Goal: Task Accomplishment & Management: Use online tool/utility

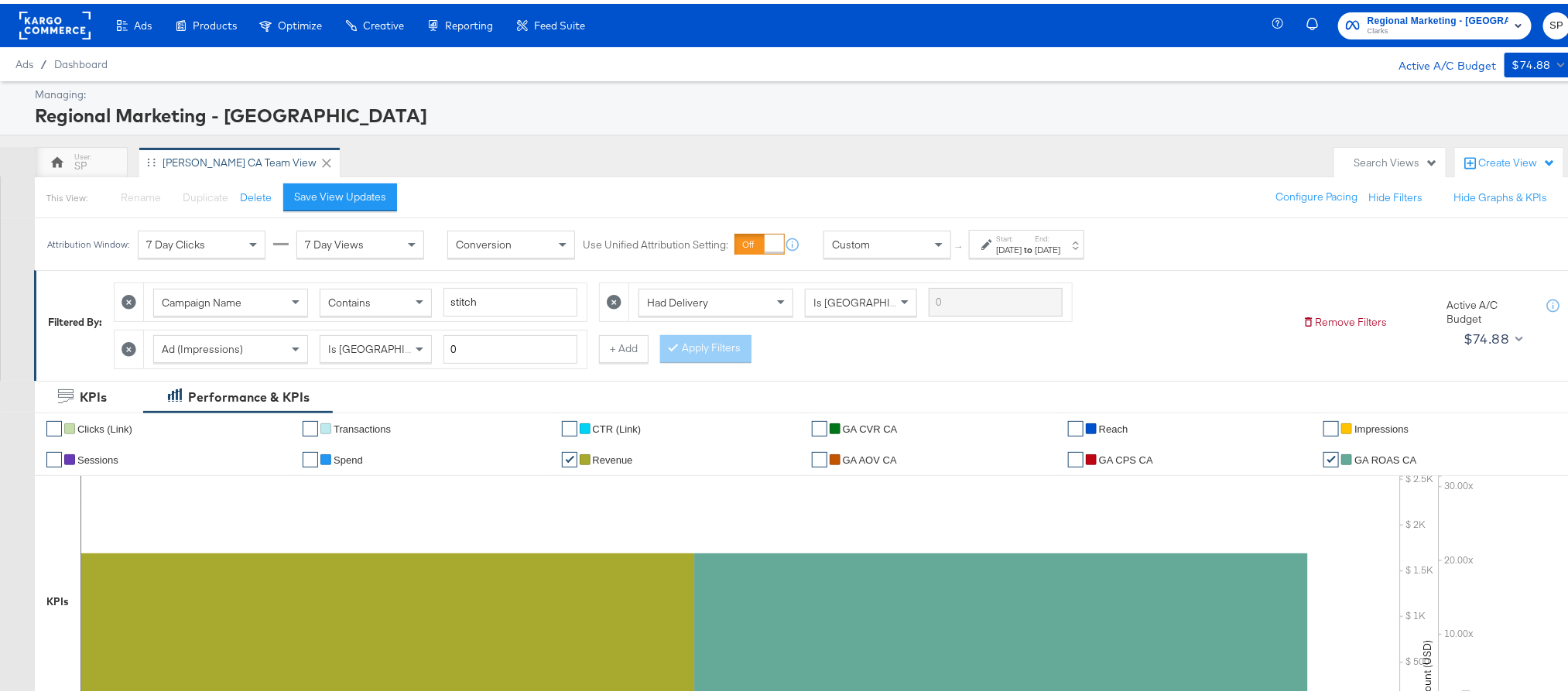
click at [52, 17] on rect at bounding box center [55, 21] width 71 height 28
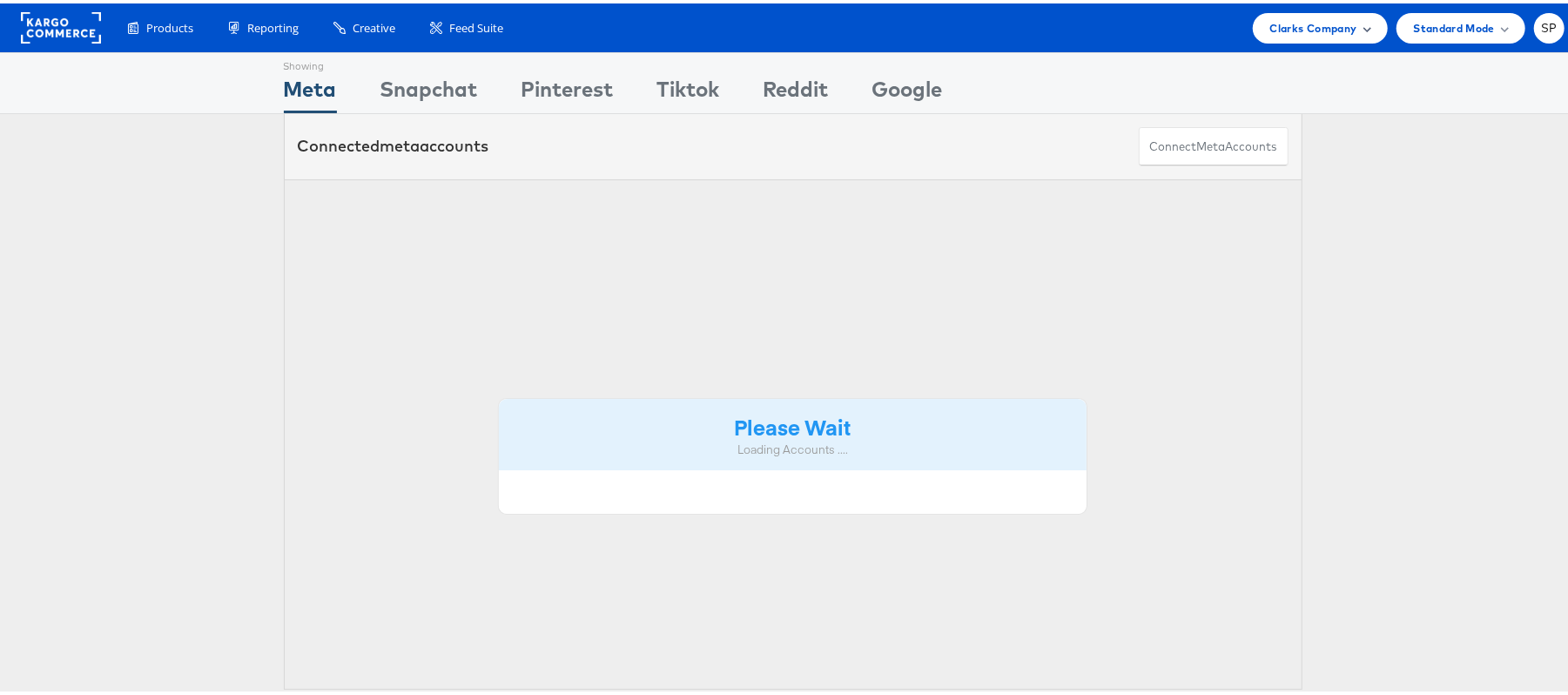
click at [1287, 31] on span "Clarks Company" at bounding box center [1314, 25] width 87 height 18
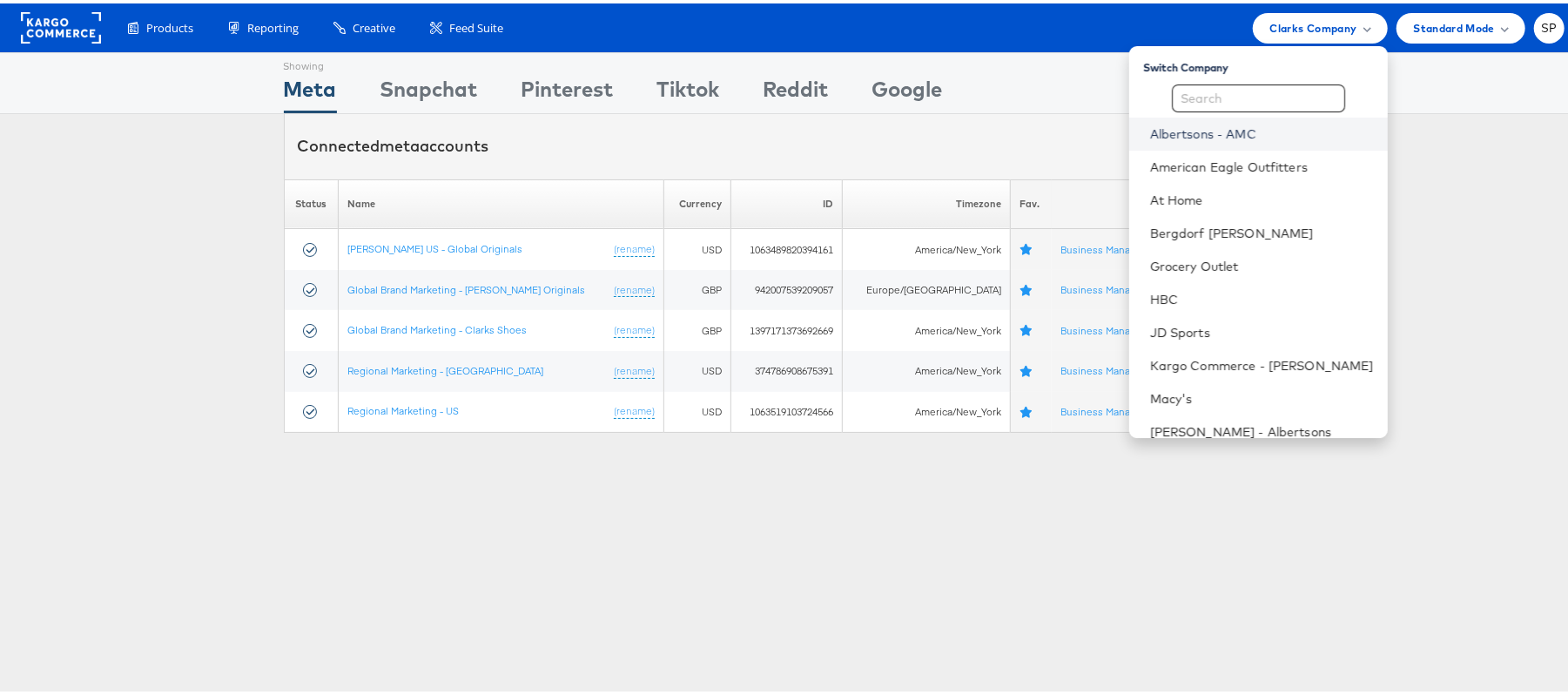
click at [1231, 138] on link "Albertsons - AMC" at bounding box center [1262, 130] width 224 height 17
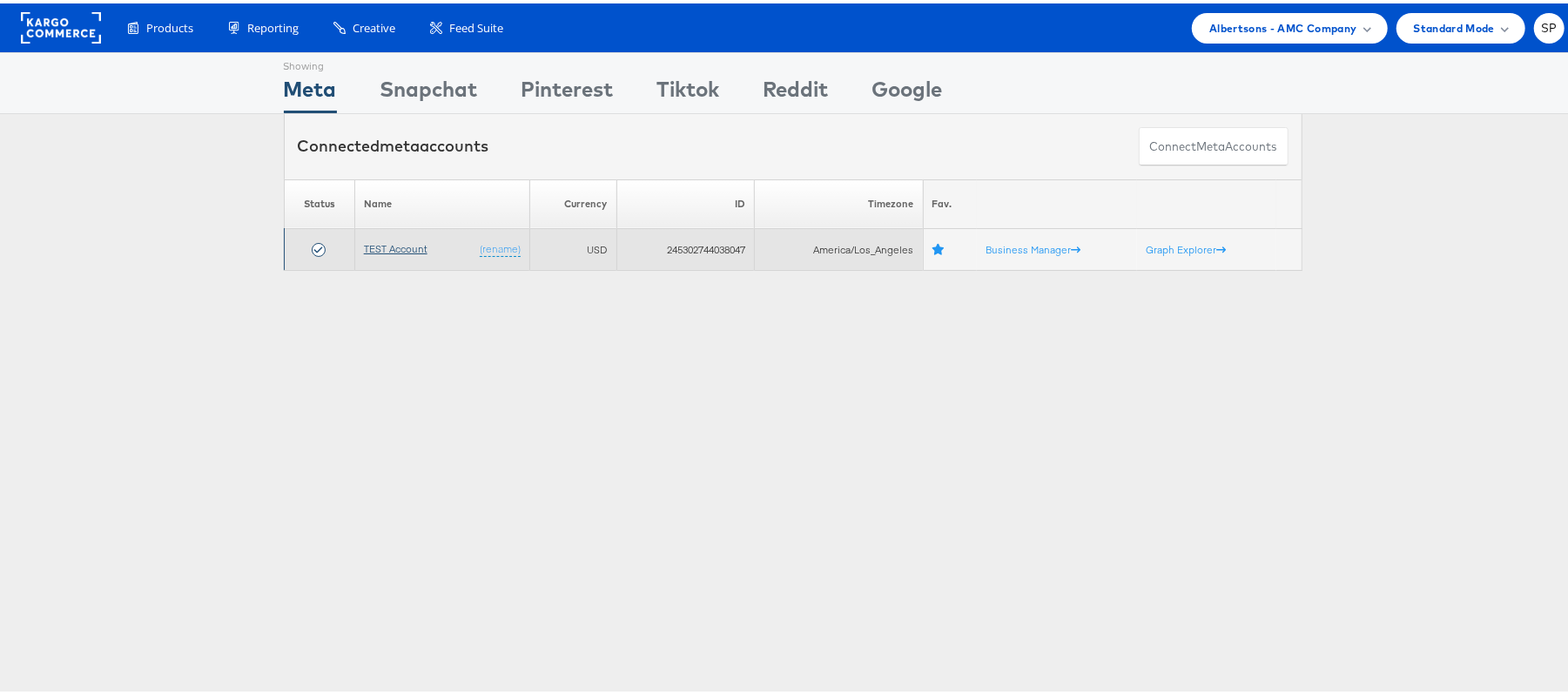
click at [410, 251] on link "TEST Account" at bounding box center [396, 246] width 63 height 13
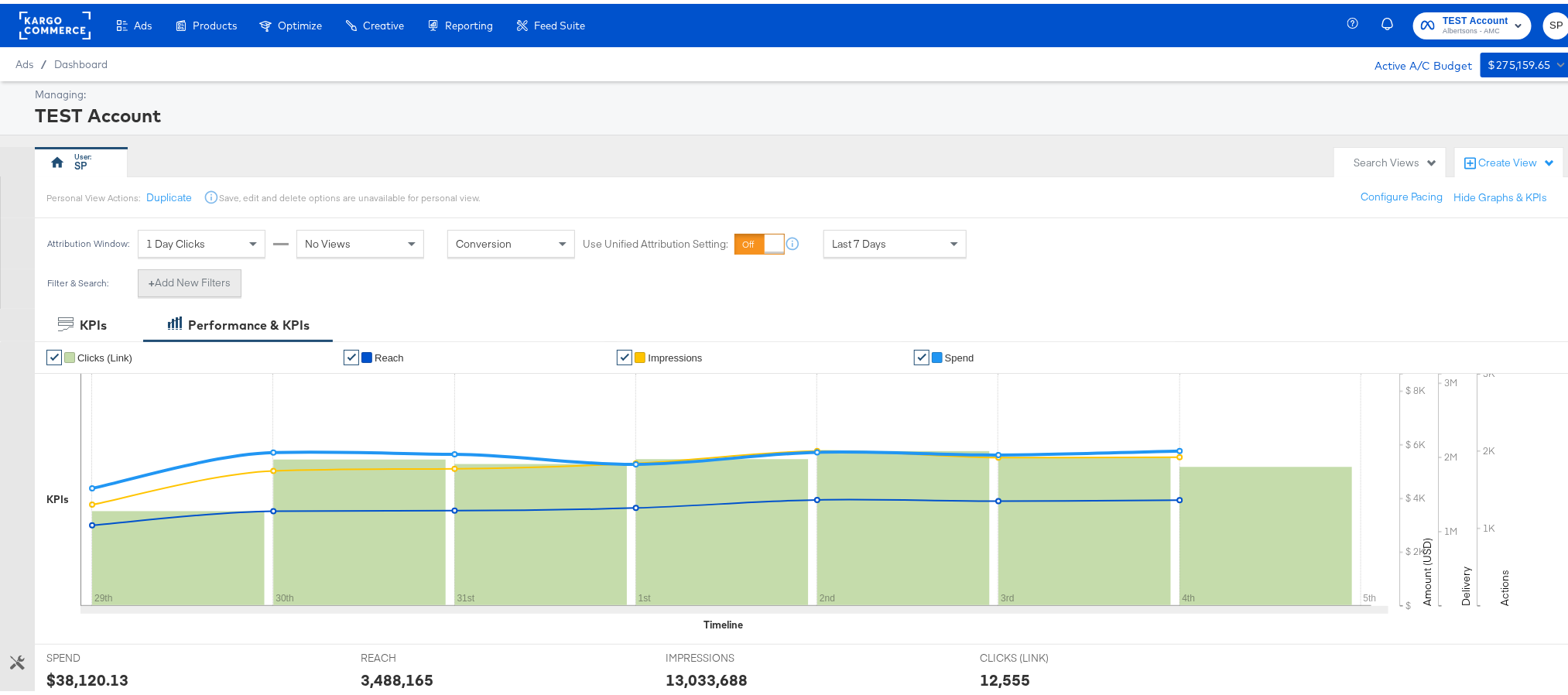
click at [201, 290] on button "+ Add New Filters" at bounding box center [190, 279] width 104 height 28
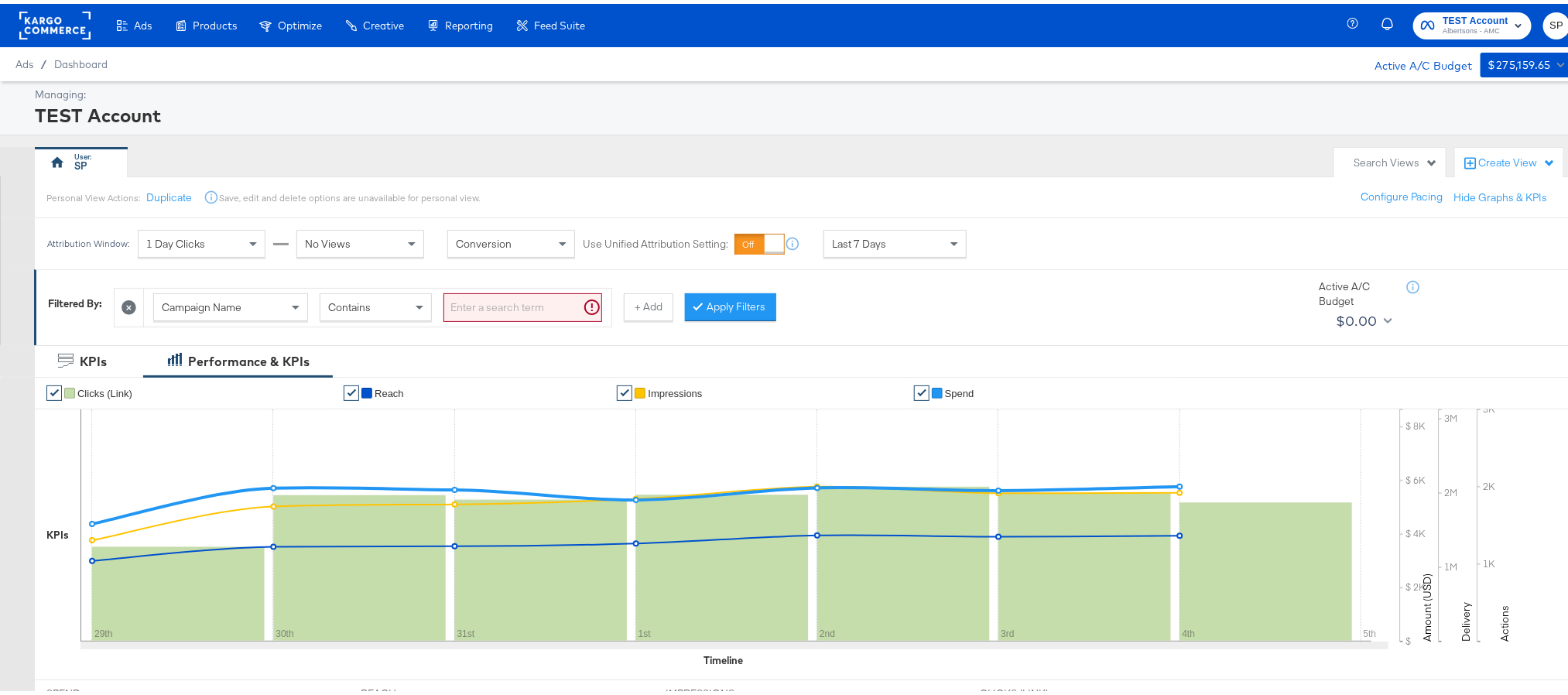
click at [524, 305] on input "search" at bounding box center [523, 304] width 159 height 29
paste input "120230827523830307"
type input "120230827523830307"
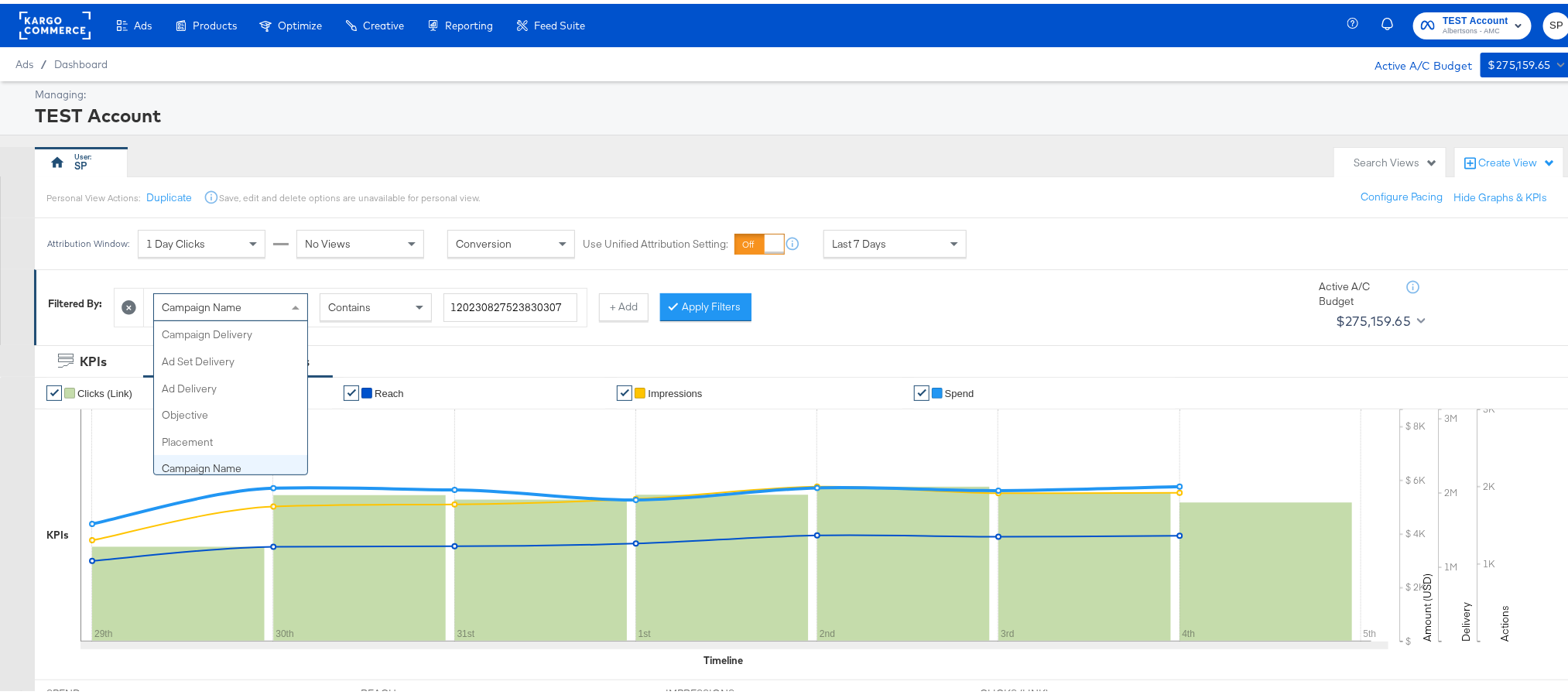
click at [237, 302] on span "Campaign Name" at bounding box center [201, 303] width 80 height 14
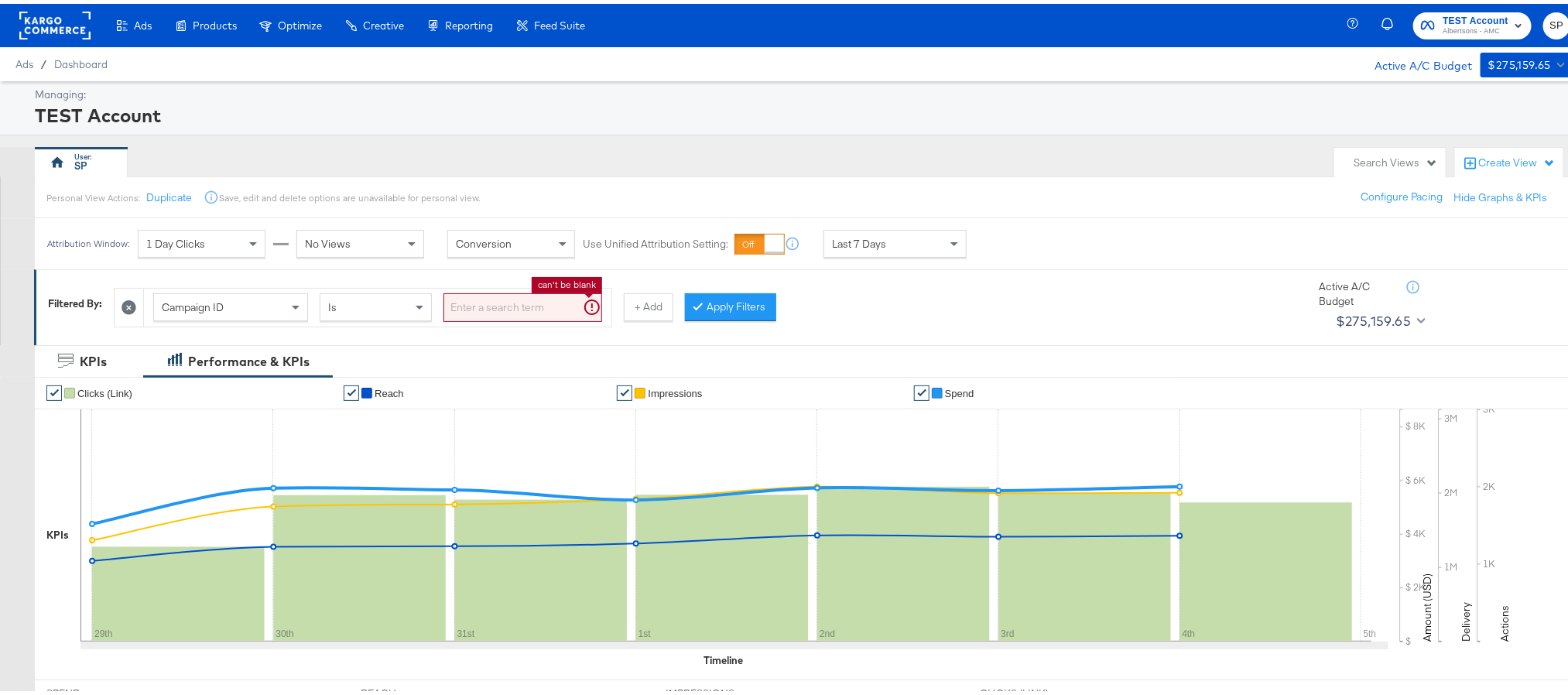
click at [533, 307] on input "search" at bounding box center [523, 304] width 159 height 29
paste input "120230827523830307"
type input "120230827523830307"
click at [709, 316] on button "Apply Filters" at bounding box center [706, 303] width 91 height 28
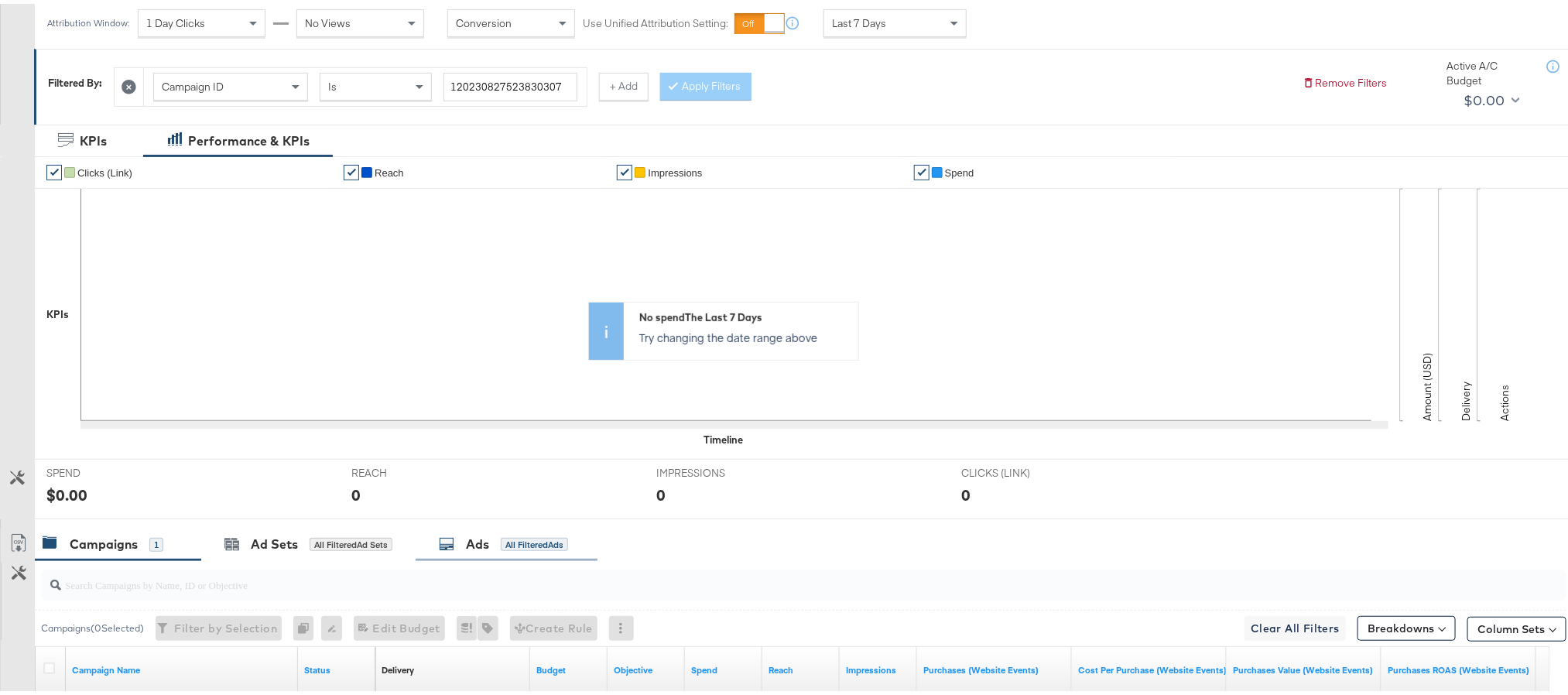
scroll to position [0, 0]
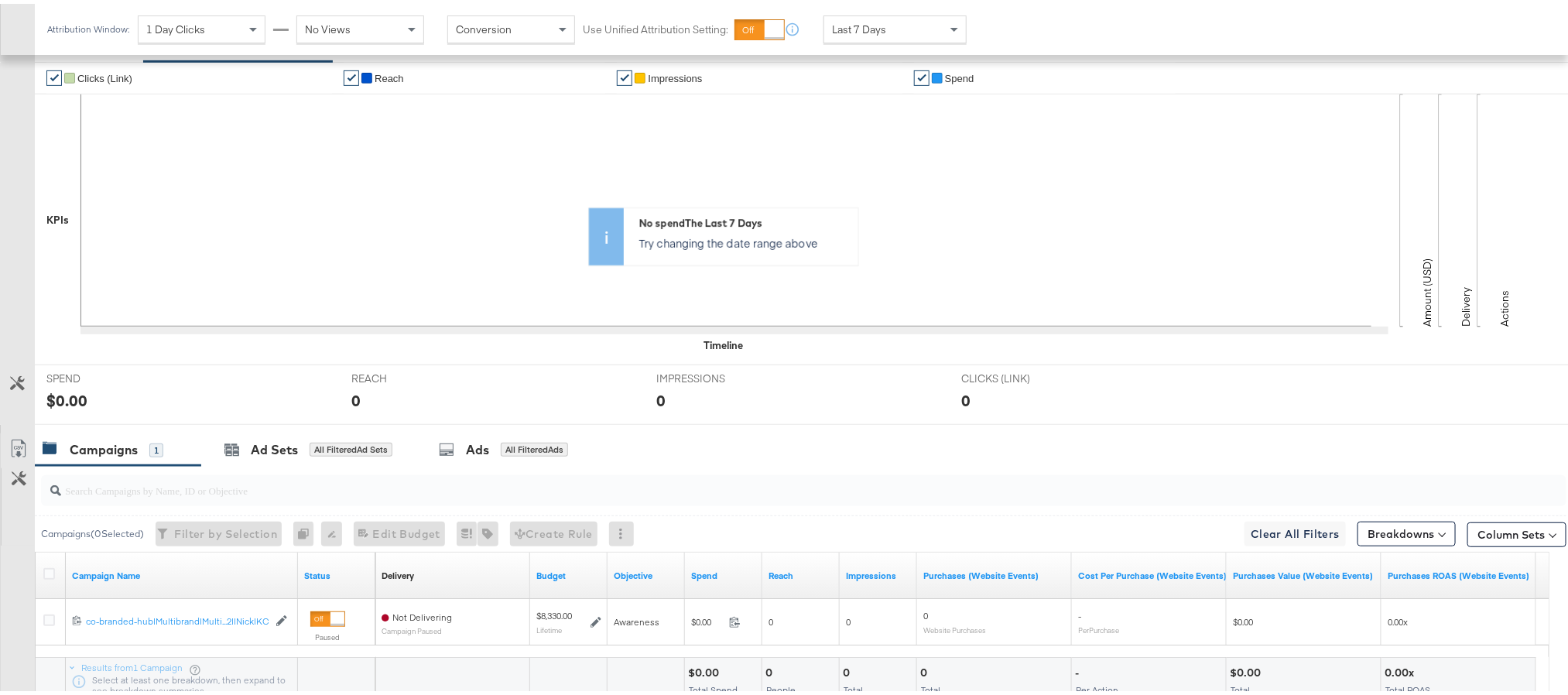
scroll to position [426, 0]
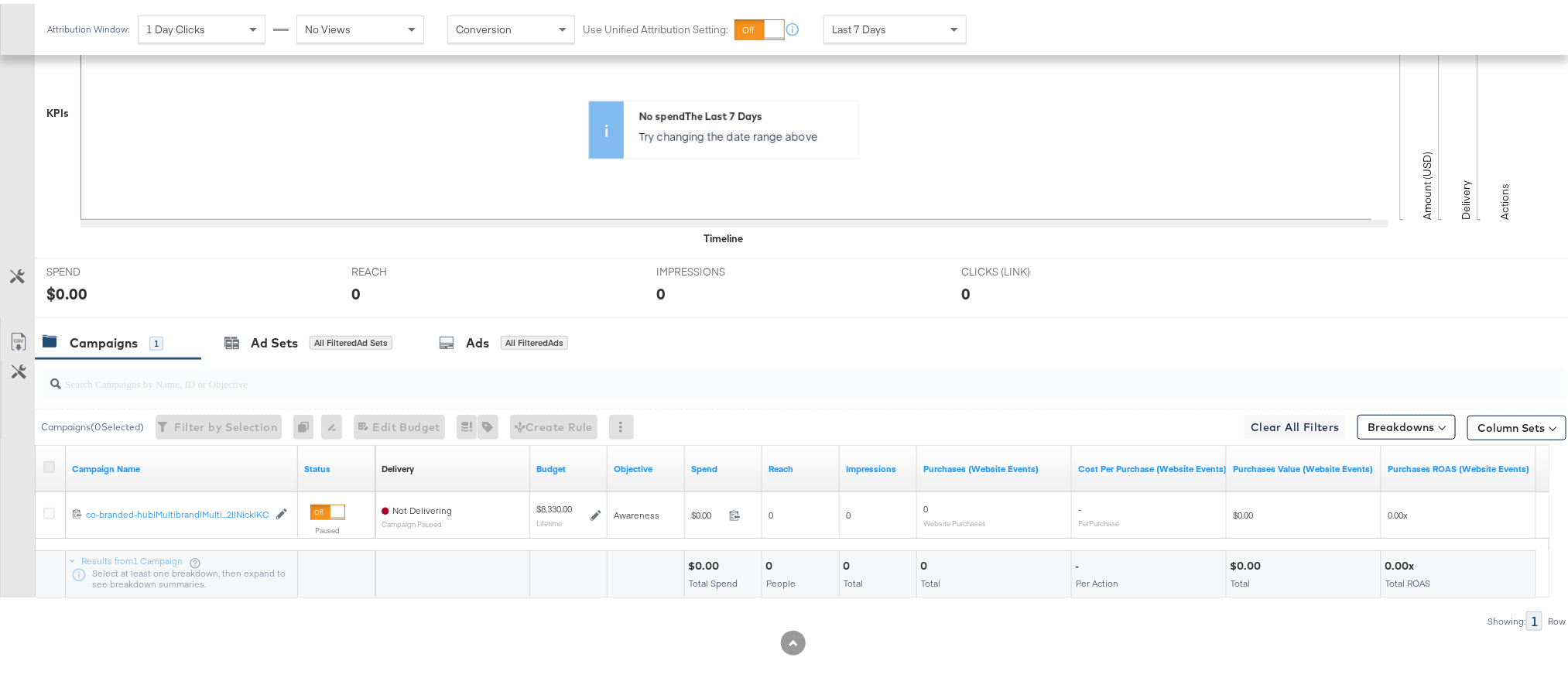
click at [54, 462] on icon at bounding box center [49, 463] width 12 height 12
click at [0, 0] on input "checkbox" at bounding box center [0, 0] width 0 height 0
click at [270, 333] on div "Ad Sets" at bounding box center [274, 339] width 47 height 18
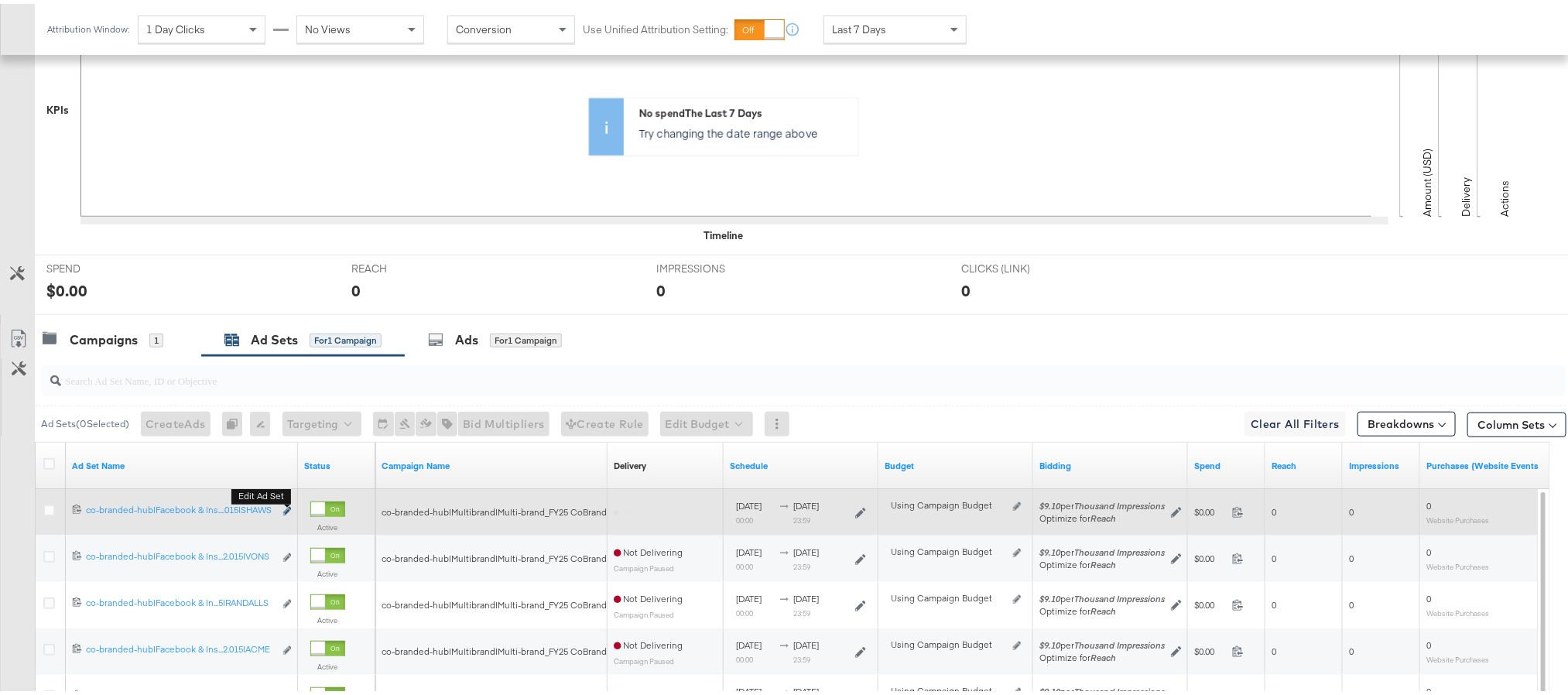
click at [284, 512] on icon "link" at bounding box center [287, 508] width 8 height 8
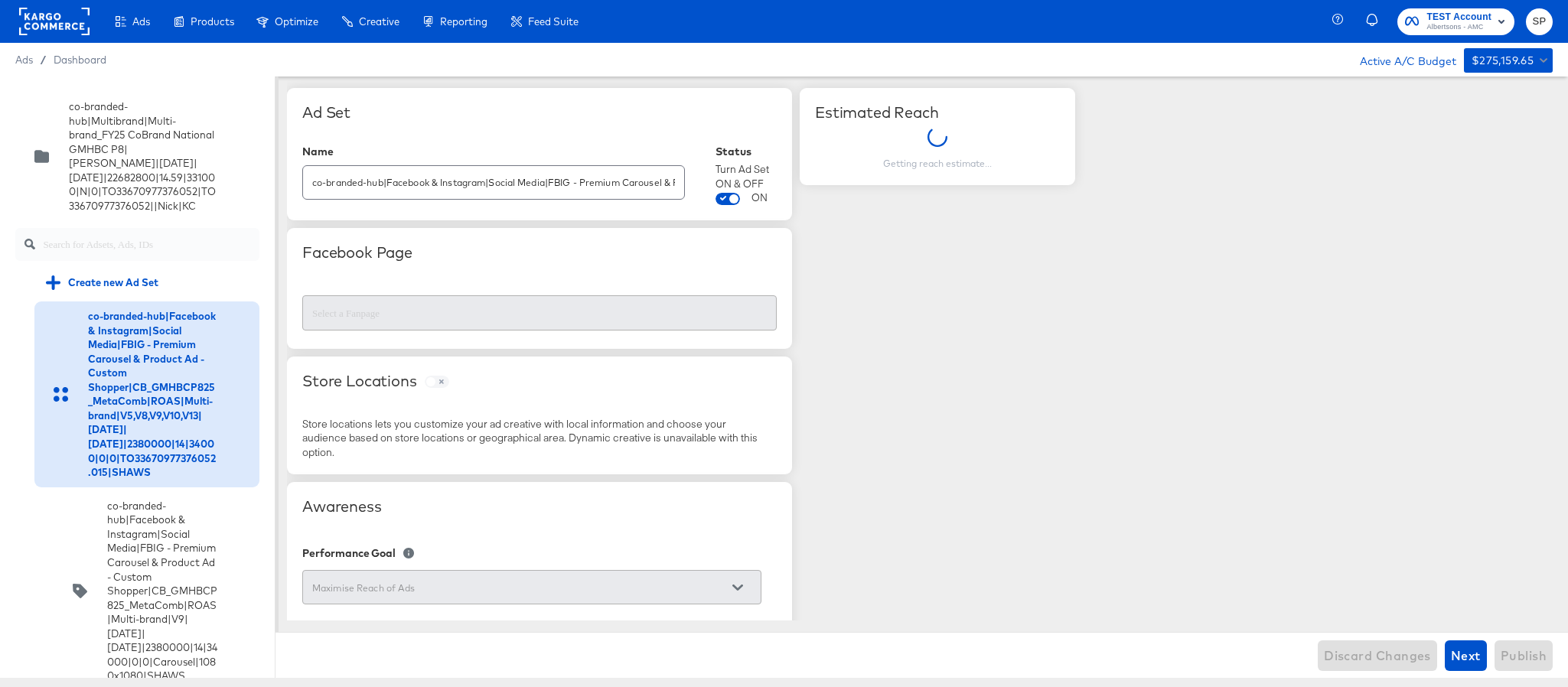
scroll to position [8848, 0]
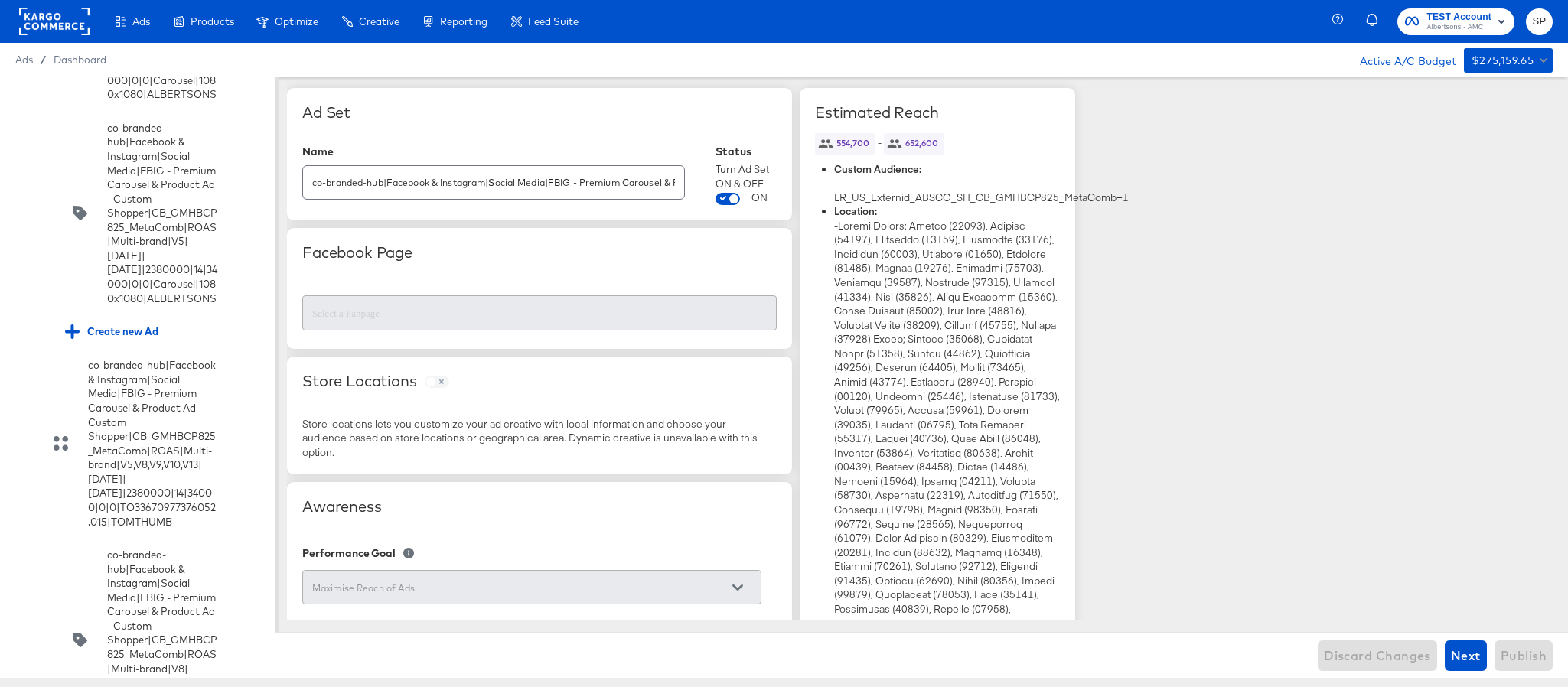
click at [0, 0] on input "checkbox" at bounding box center [0, 0] width 0 height 0
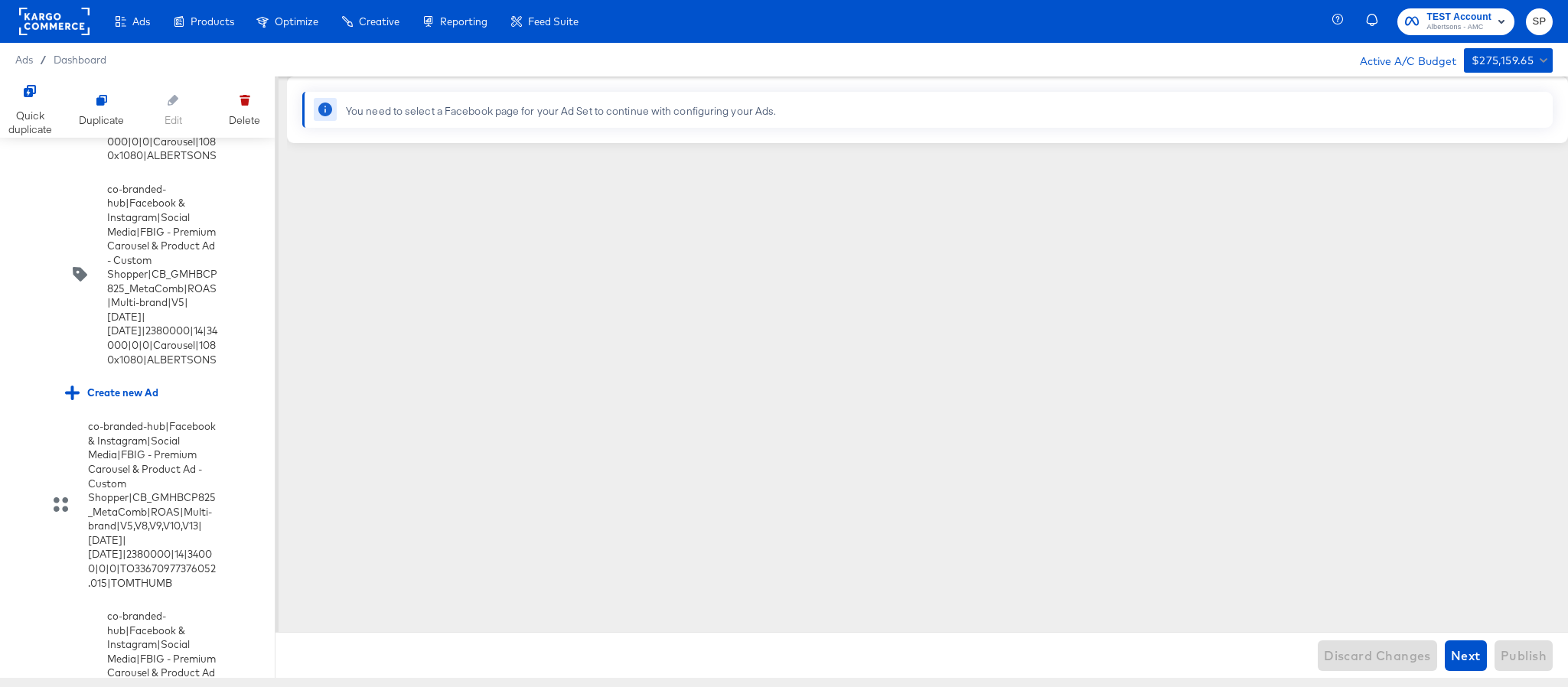
click at [54, 14] on rect at bounding box center [54, 21] width 71 height 27
